Goal: Task Accomplishment & Management: Manage account settings

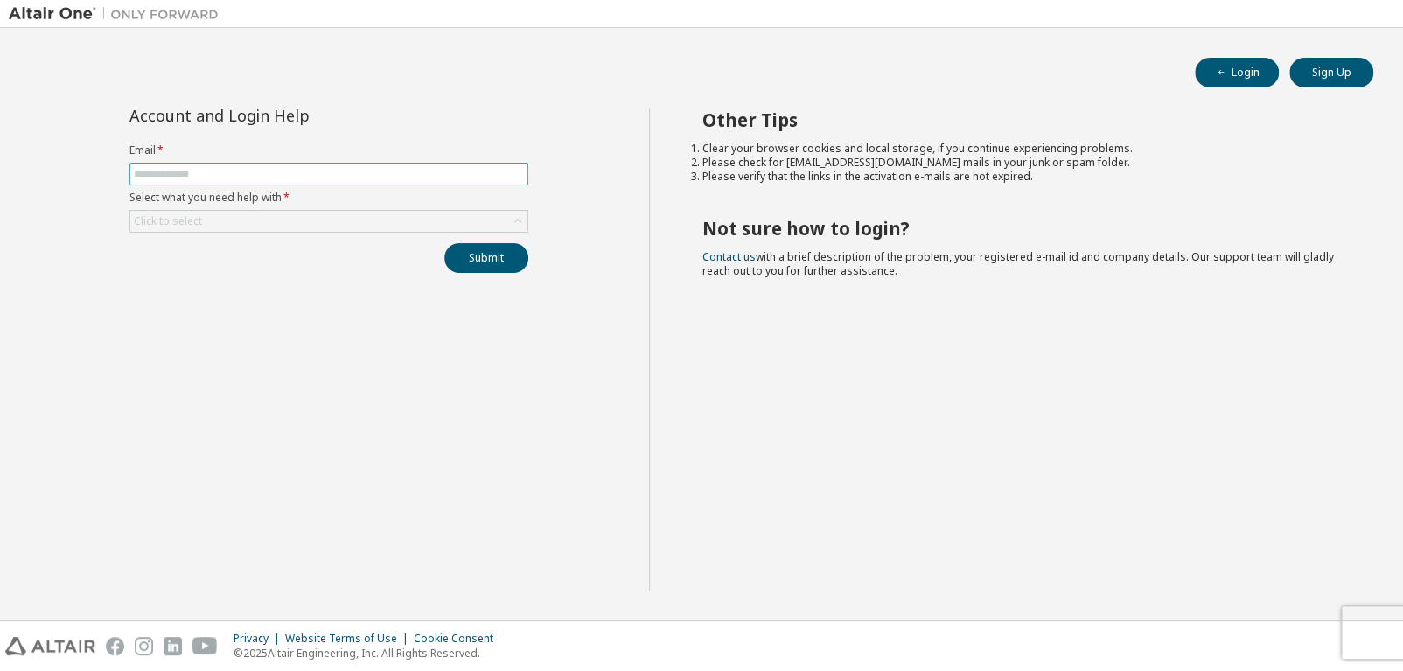
click at [248, 170] on input "text" at bounding box center [329, 174] width 390 height 14
type input "**********"
click at [229, 224] on div "Click to select" at bounding box center [328, 221] width 397 height 21
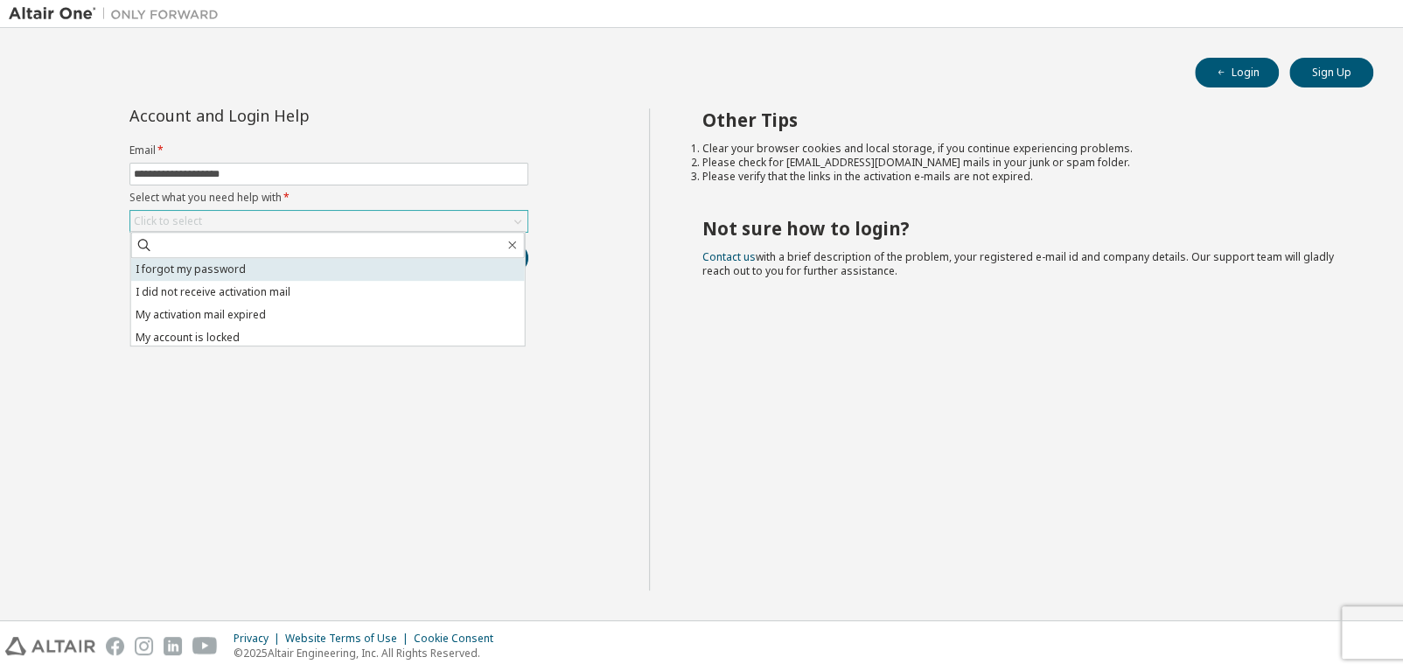
click at [220, 265] on li "I forgot my password" at bounding box center [328, 269] width 394 height 23
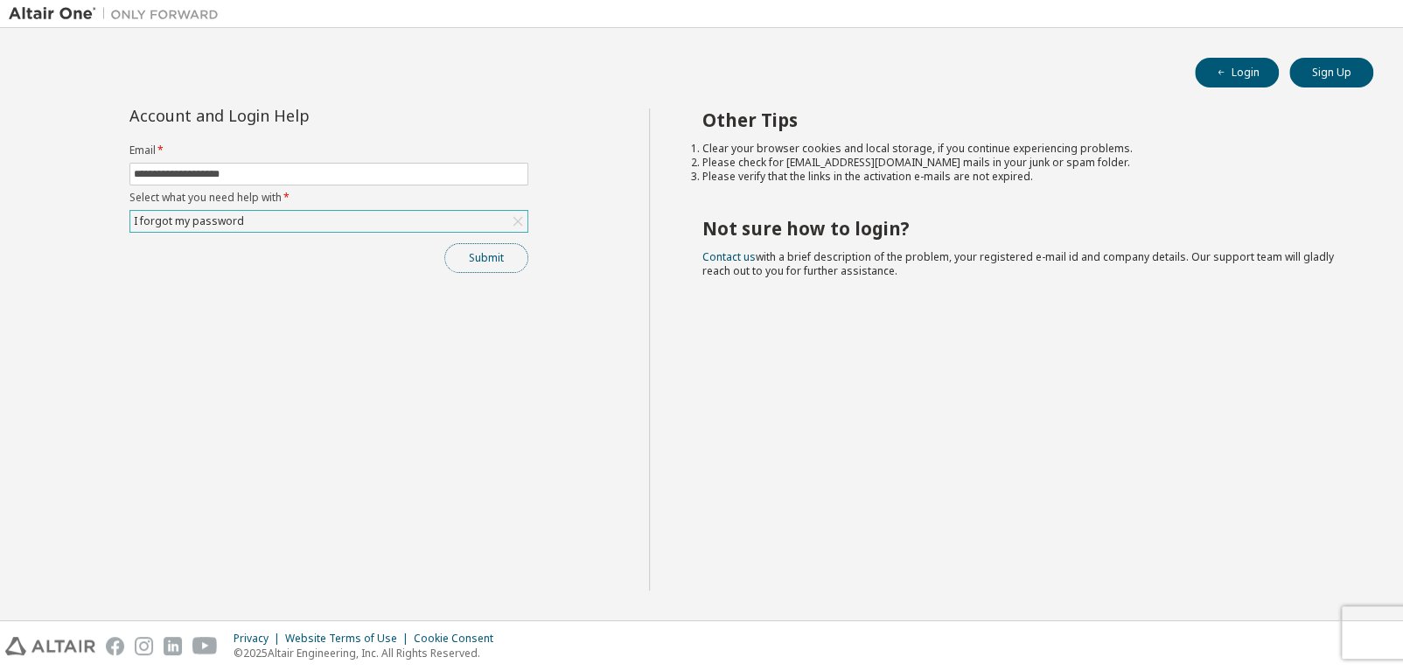
click at [468, 258] on button "Submit" at bounding box center [486, 258] width 84 height 30
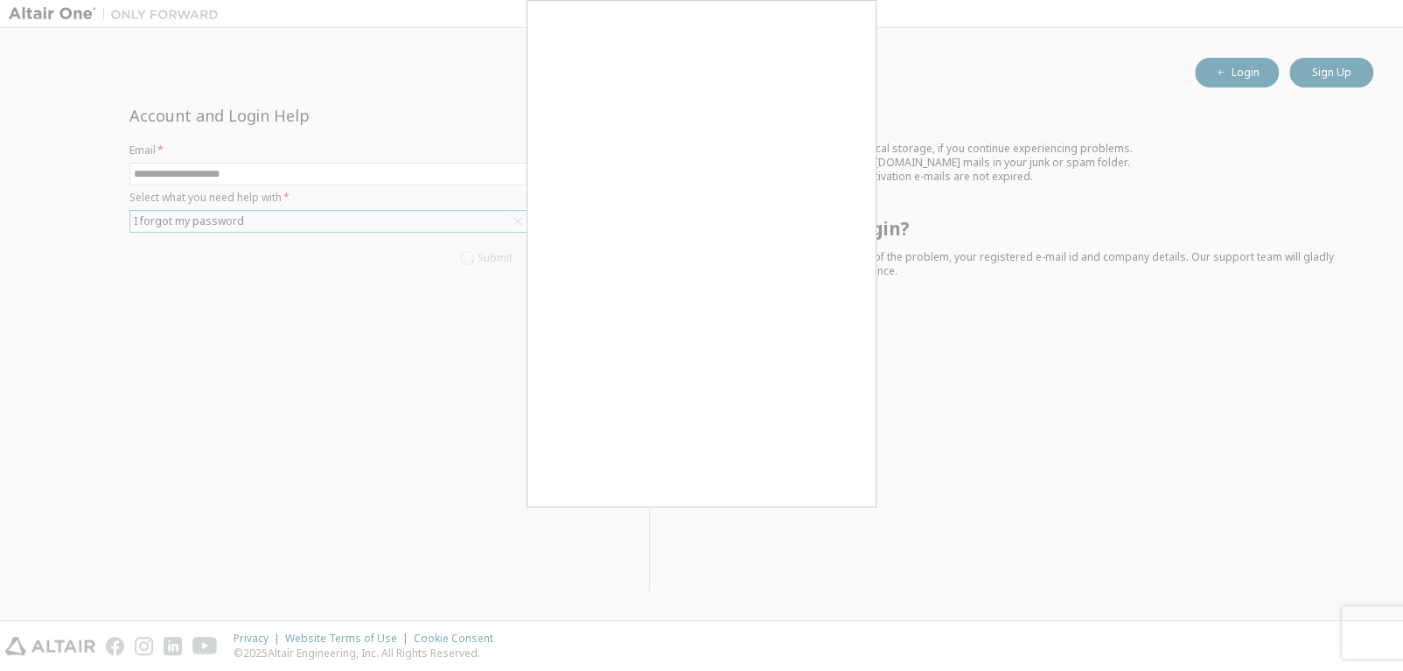
click at [468, 258] on div at bounding box center [701, 335] width 1403 height 671
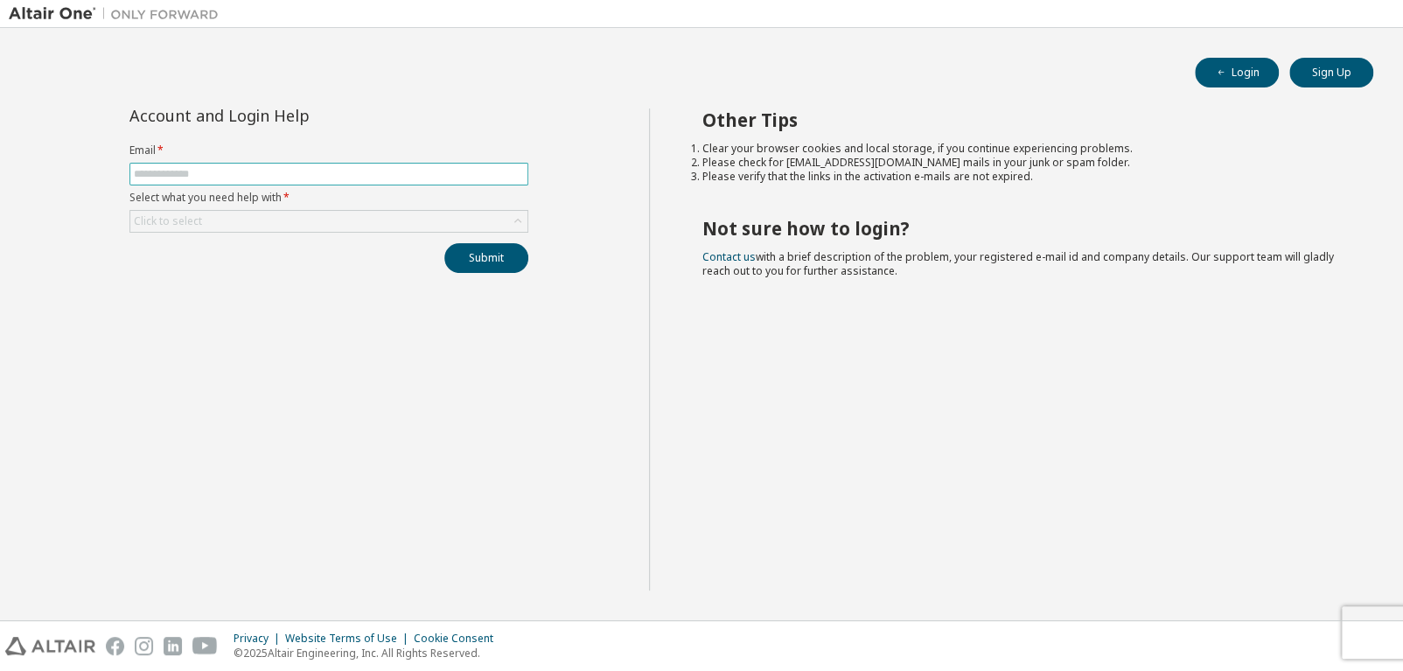
click at [341, 168] on input "text" at bounding box center [329, 174] width 390 height 14
type input "**********"
click at [233, 222] on div "Click to select" at bounding box center [328, 221] width 397 height 21
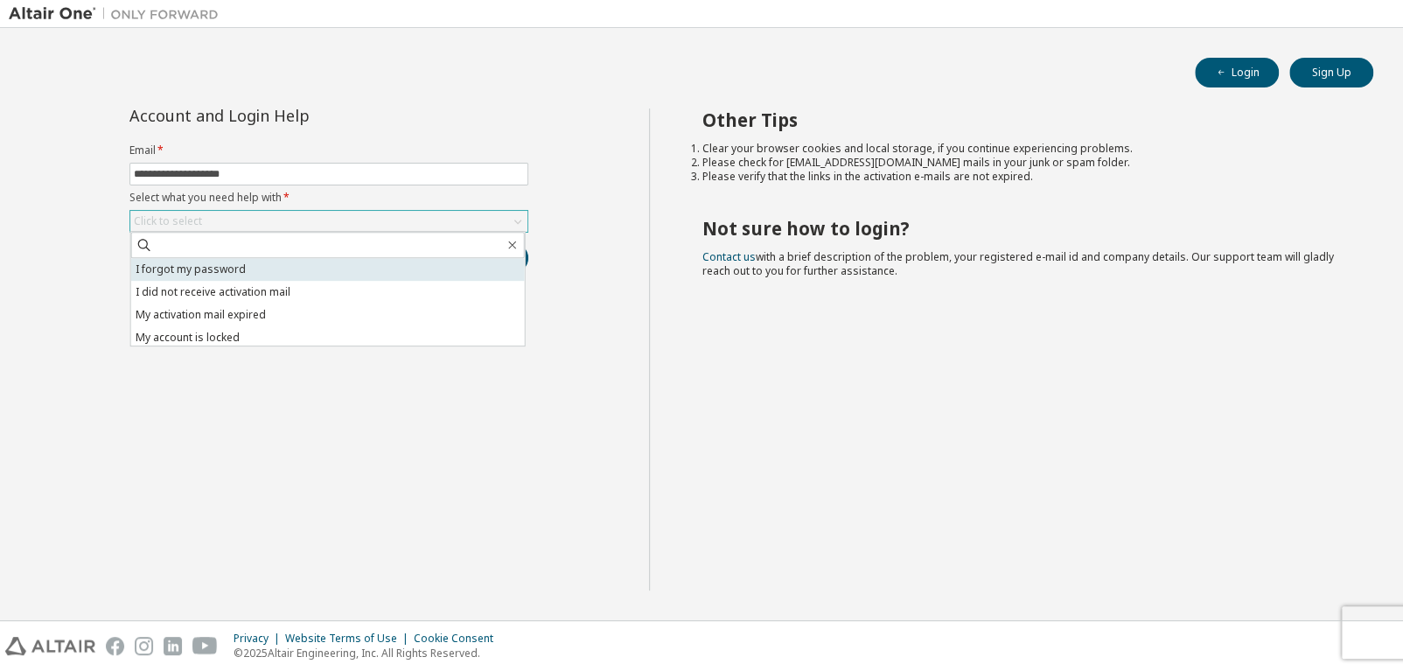
click at [220, 272] on li "I forgot my password" at bounding box center [328, 269] width 394 height 23
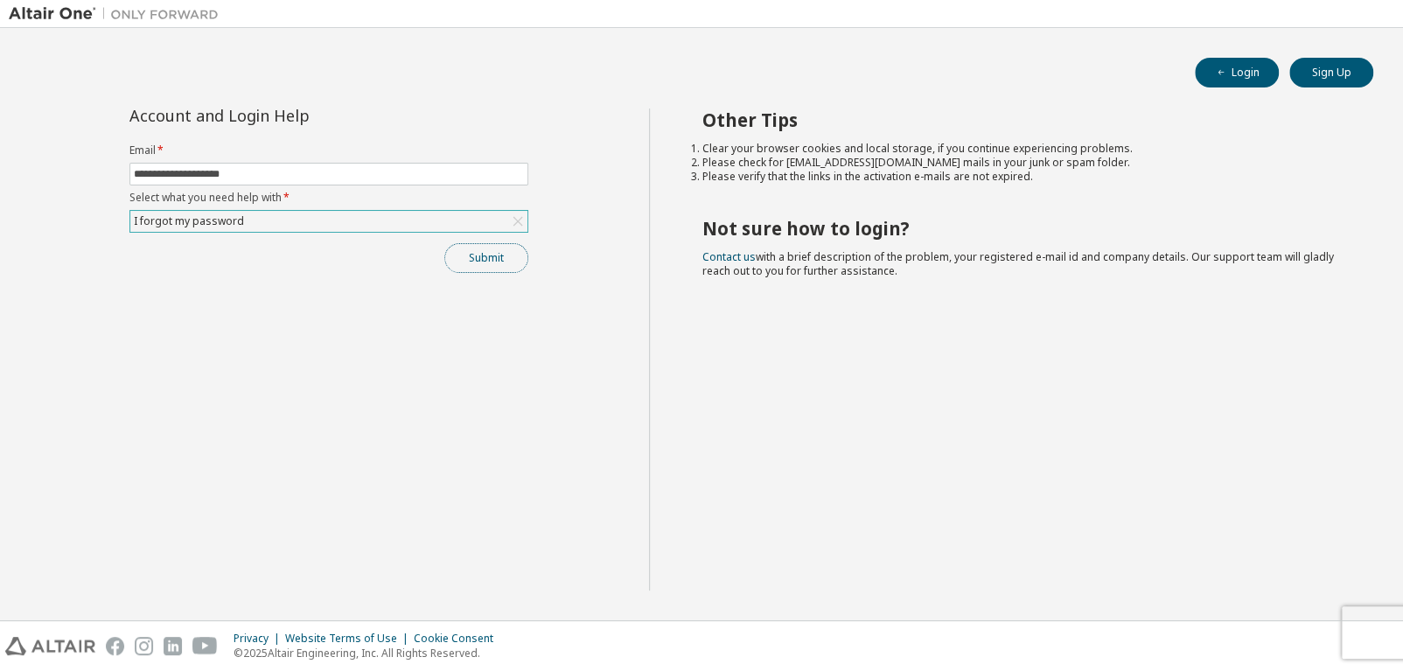
click at [481, 266] on button "Submit" at bounding box center [486, 258] width 84 height 30
